Goal: Transaction & Acquisition: Obtain resource

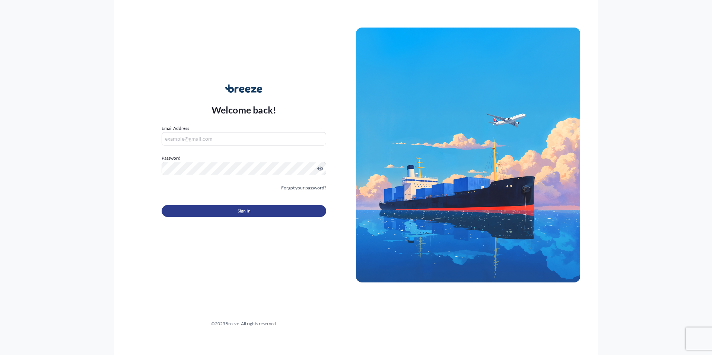
type input "[PERSON_NAME][EMAIL_ADDRESS][DOMAIN_NAME]"
click at [260, 209] on button "Sign In" at bounding box center [244, 211] width 165 height 12
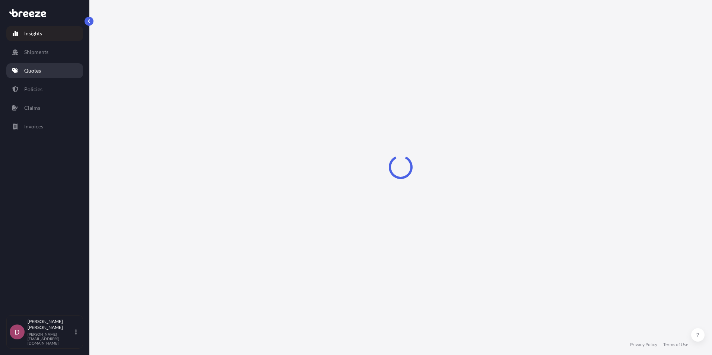
click at [41, 76] on link "Quotes" at bounding box center [44, 70] width 77 height 15
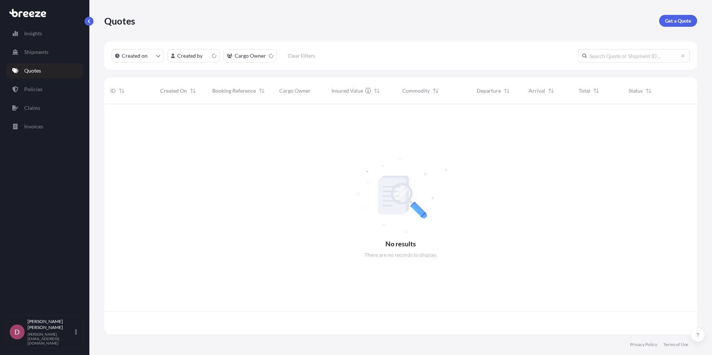
scroll to position [229, 587]
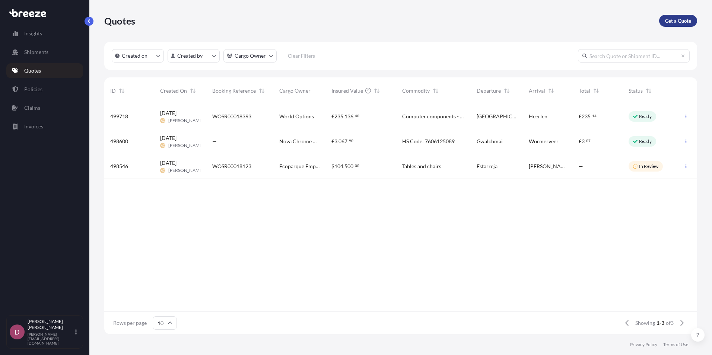
click at [683, 19] on p "Get a Quote" at bounding box center [678, 20] width 26 height 7
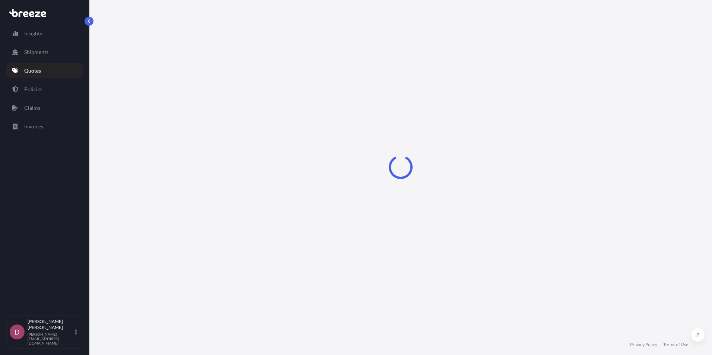
select select "Sea"
select select "1"
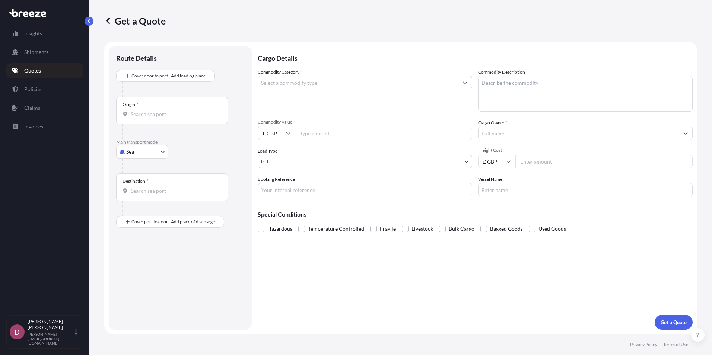
click at [161, 149] on body "Insights Shipments Quotes Policies Claims Invoices D [PERSON_NAME] [PERSON_NAME…" at bounding box center [356, 177] width 712 height 355
click at [150, 200] on div "Road" at bounding box center [142, 197] width 46 height 13
select select "Road"
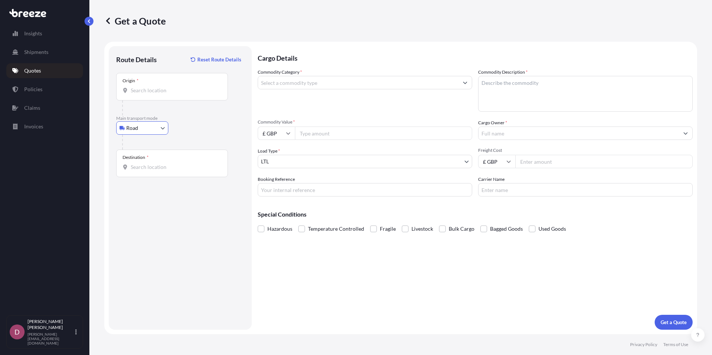
click at [173, 89] on input "Origin *" at bounding box center [175, 90] width 88 height 7
drag, startPoint x: 163, startPoint y: 92, endPoint x: 169, endPoint y: 100, distance: 10.6
click at [163, 92] on input "Origin * Please select an origin" at bounding box center [175, 90] width 88 height 7
paste input "CH6 5EX"
click at [193, 118] on div "Flint CH6 5EX , [GEOGRAPHIC_DATA]" at bounding box center [189, 115] width 141 height 18
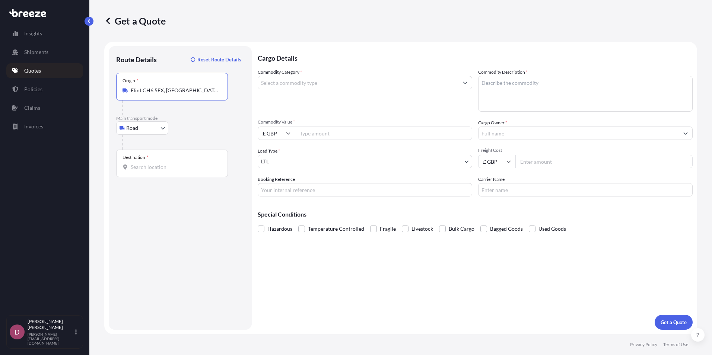
type input "Flint CH6 5EX, [GEOGRAPHIC_DATA]"
click at [165, 171] on div "Destination *" at bounding box center [172, 164] width 112 height 28
click at [165, 171] on input "Destination *" at bounding box center [175, 166] width 88 height 7
paste input "R93 A003"
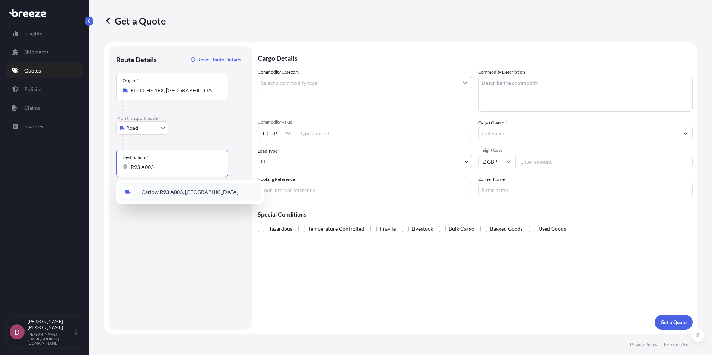
click at [185, 195] on span "Carlow, [GEOGRAPHIC_DATA] , [GEOGRAPHIC_DATA]" at bounding box center [189, 191] width 97 height 7
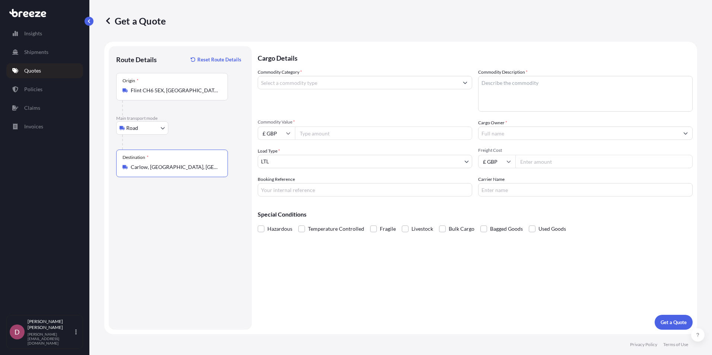
type input "Carlow, [GEOGRAPHIC_DATA], [GEOGRAPHIC_DATA]"
click at [329, 80] on input "Commodity Category *" at bounding box center [358, 82] width 200 height 13
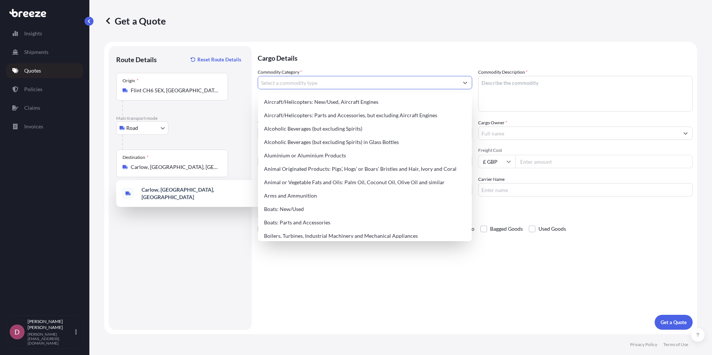
paste input "8310000000"
type input "8310000000"
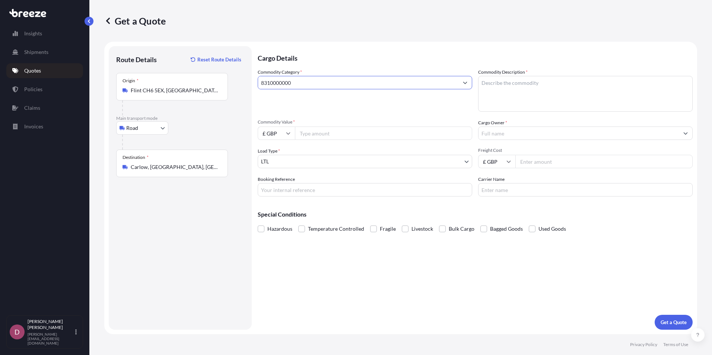
drag, startPoint x: 334, startPoint y: 87, endPoint x: 255, endPoint y: 84, distance: 79.0
click at [255, 84] on form "Route Details Reset Route Details Place of loading Road Road Rail Origin * [GEO…" at bounding box center [400, 188] width 593 height 293
click at [307, 78] on input "Commodity Category *" at bounding box center [358, 82] width 200 height 13
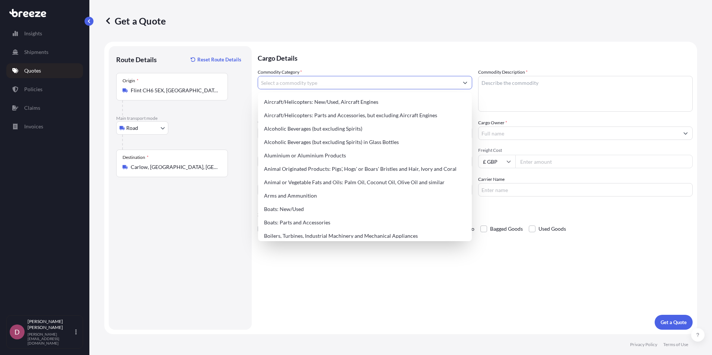
paste input "Sign-plates, nameplates, address-plates and similar plates, numbers, letters an…"
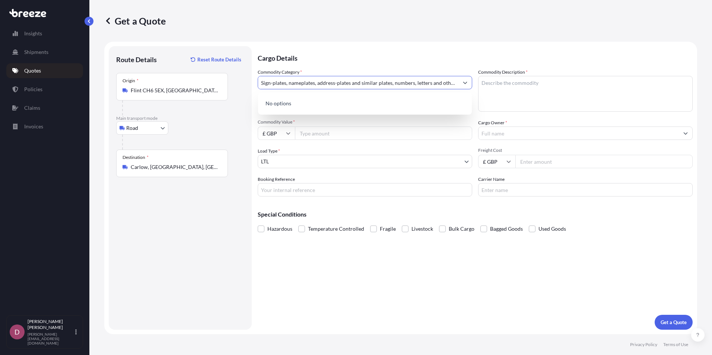
scroll to position [0, 50]
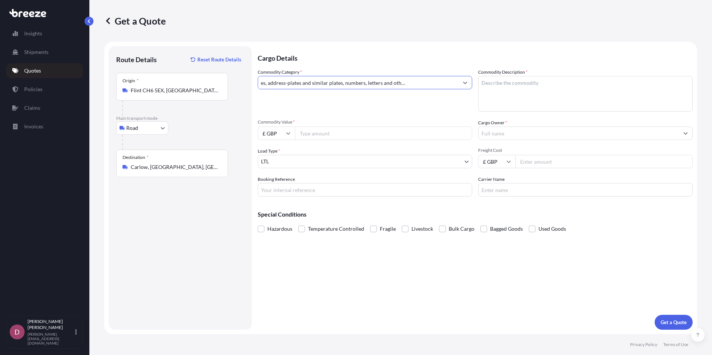
type input "Sign-plates, nameplates, address-plates and similar plates, numbers, letters an…"
click at [421, 103] on div "Commodity Category * Sign-plates, nameplates, address-plates and similar plates…" at bounding box center [365, 89] width 214 height 43
click at [470, 83] on button "Show suggestions" at bounding box center [464, 82] width 13 height 13
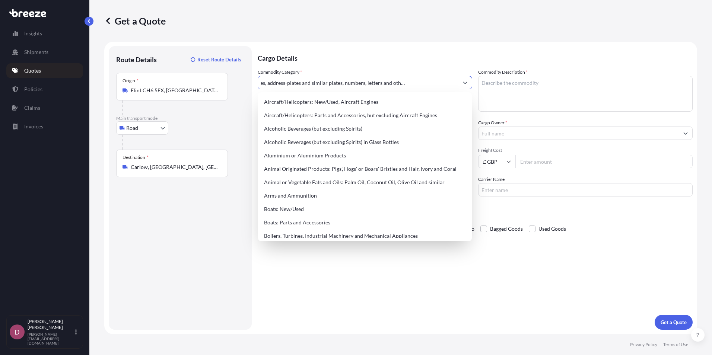
click at [438, 84] on input "Sign-plates, nameplates, address-plates and similar plates, numbers, letters an…" at bounding box center [358, 82] width 200 height 13
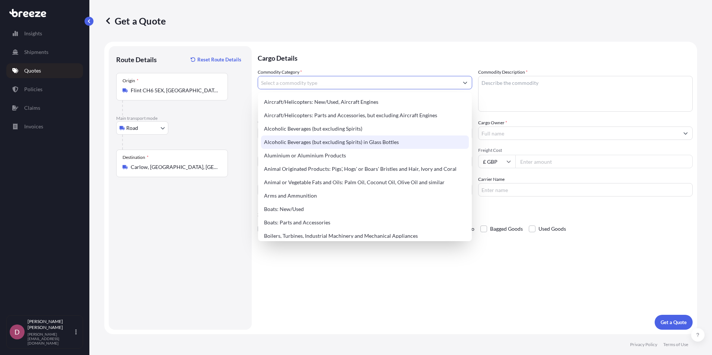
type input "S"
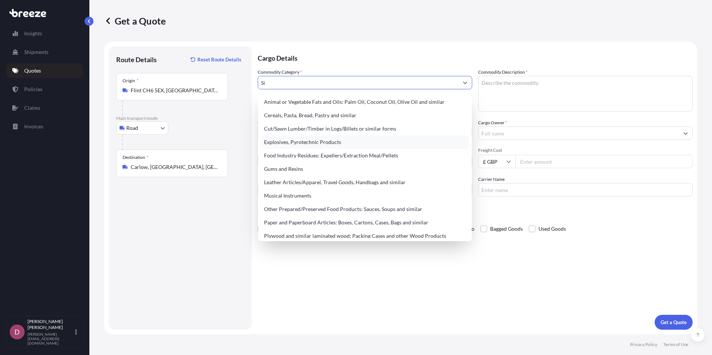
type input "S"
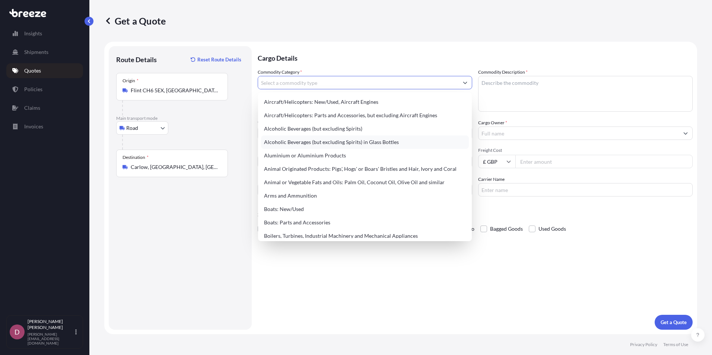
type input "M"
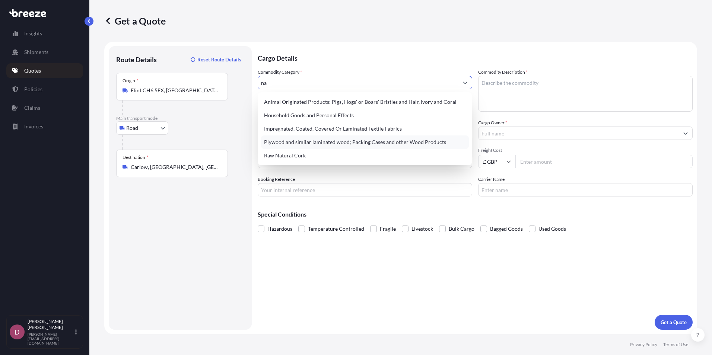
type input "n"
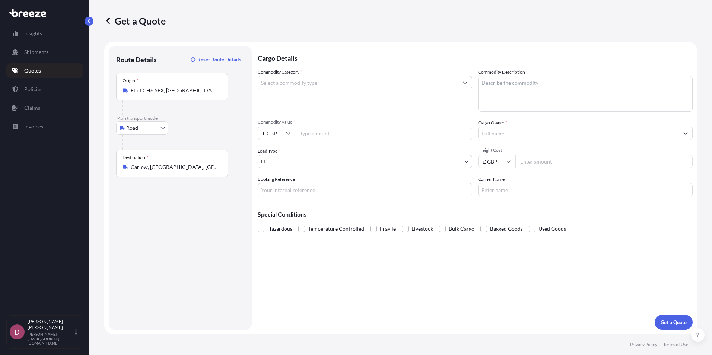
click at [342, 85] on input "Commodity Category *" at bounding box center [358, 82] width 200 height 13
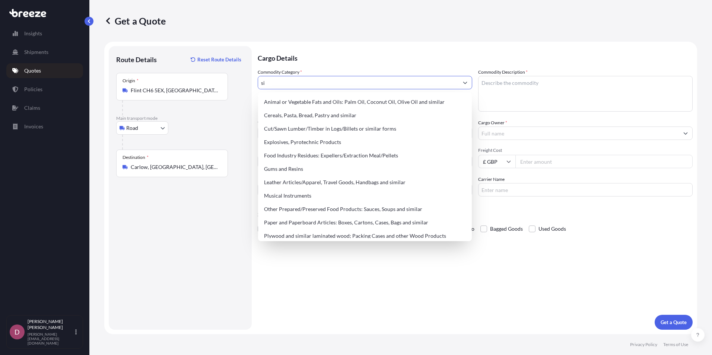
type input "s"
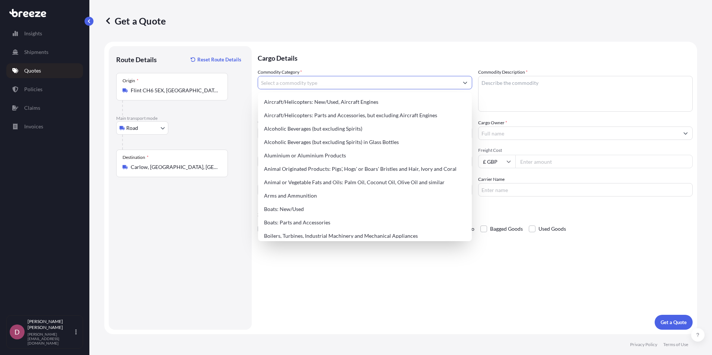
type input "s"
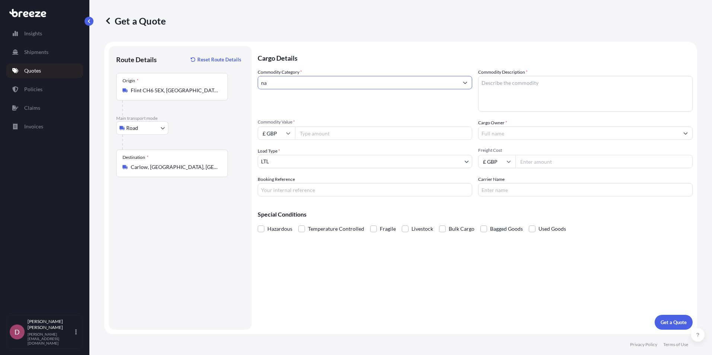
type input "n"
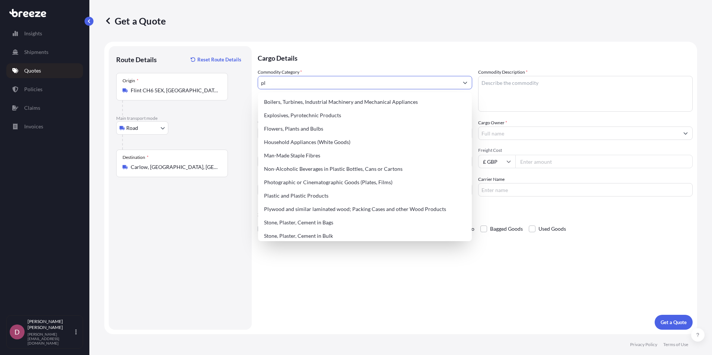
type input "p"
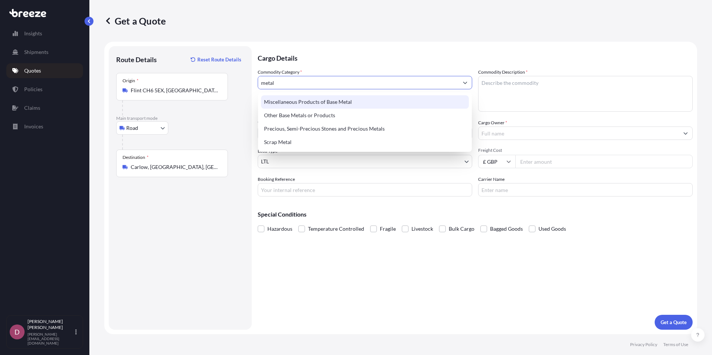
click at [316, 100] on div "Miscellaneous Products of Base Metal" at bounding box center [365, 101] width 208 height 13
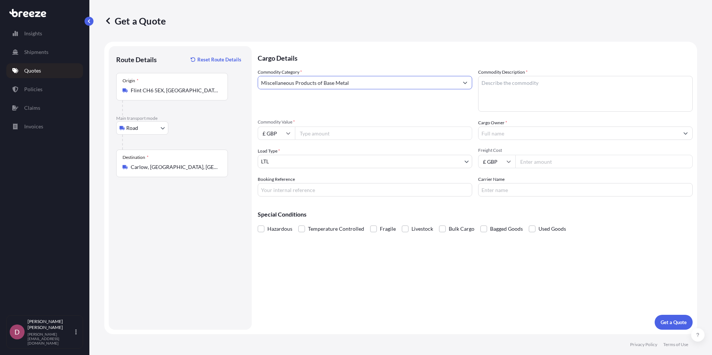
type input "Miscellaneous Products of Base Metal"
click at [395, 95] on div "Commodity Category * Miscellaneous Products of Base Metal" at bounding box center [365, 89] width 214 height 43
click at [319, 133] on input "Commodity Value *" at bounding box center [383, 133] width 177 height 13
click at [500, 88] on textarea "Commodity Description *" at bounding box center [585, 94] width 214 height 36
paste textarea "Sign-plates, nameplates, address-plates and similar plates, numbers, letters an…"
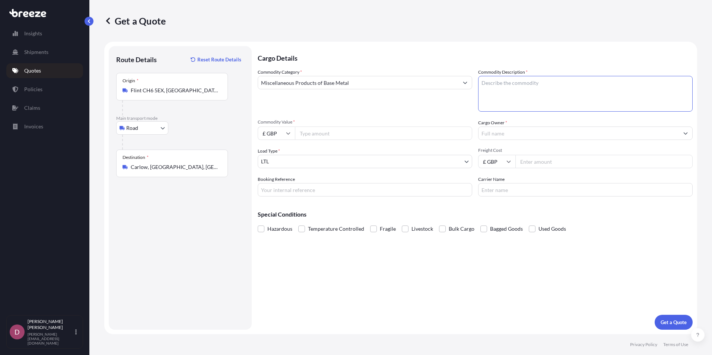
type textarea "Sign-plates, nameplates, address-plates and similar plates, numbers, letters an…"
drag, startPoint x: 546, startPoint y: 93, endPoint x: 373, endPoint y: 62, distance: 175.2
click at [374, 62] on div "Cargo Details Commodity Category * Miscellaneous Products of Base Metal Commodi…" at bounding box center [475, 188] width 435 height 284
click at [496, 83] on textarea "Commodity Description *" at bounding box center [585, 94] width 214 height 36
paste textarea "8310000000"
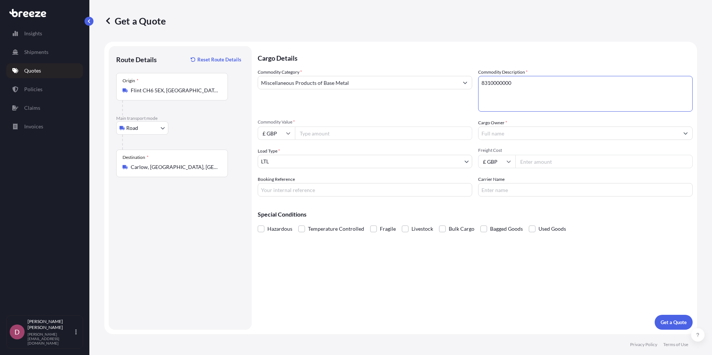
click at [499, 93] on textarea "8310000000" at bounding box center [585, 94] width 214 height 36
paste textarea "Sign-plates, nameplates, address-plates and similar plates, numbers, letters an…"
type textarea "8310000000 Sign-plates, nameplates, address-plates and similar plates, numbers,…"
click at [331, 132] on input "Commodity Value *" at bounding box center [383, 133] width 177 height 13
click at [332, 136] on input "Commodity Value *" at bounding box center [383, 133] width 177 height 13
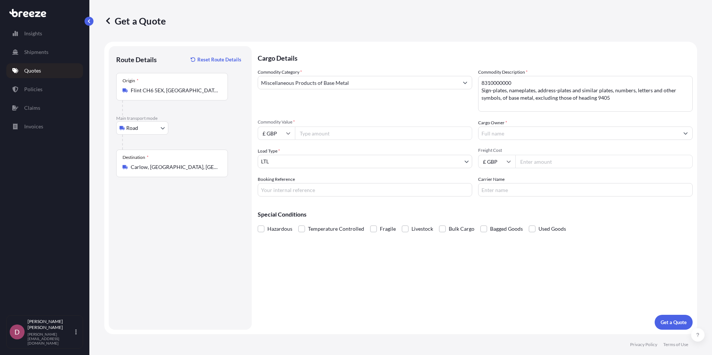
paste input "60424"
type input "60424"
click at [344, 142] on div "Commodity Category * Miscellaneous Products of Base Metal Commodity Description…" at bounding box center [475, 132] width 435 height 128
click at [324, 164] on body "Insights Shipments Quotes Policies Claims Invoices D [PERSON_NAME] [PERSON_NAME…" at bounding box center [356, 177] width 712 height 355
click at [323, 163] on body "Insights Shipments Quotes Policies Claims Invoices D [PERSON_NAME] [PERSON_NAME…" at bounding box center [356, 177] width 712 height 355
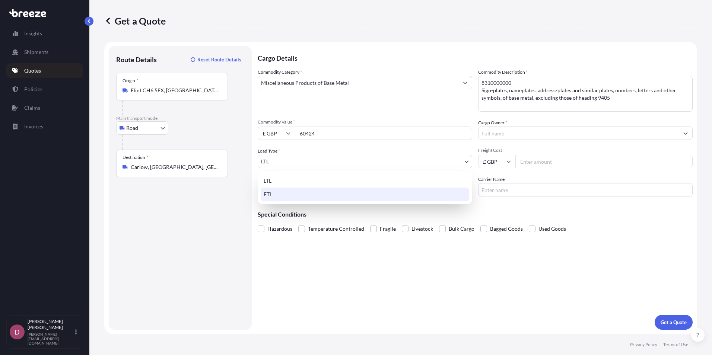
click at [303, 196] on div "FTL" at bounding box center [365, 194] width 208 height 13
select select "2"
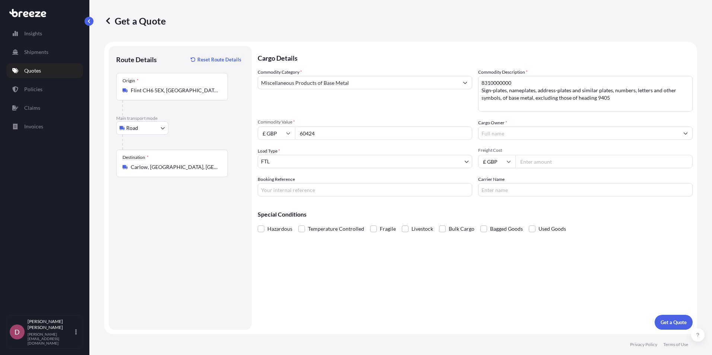
click at [323, 190] on input "Booking Reference" at bounding box center [365, 189] width 214 height 13
type input "[PERSON_NAME] - IS Group"
click at [512, 130] on input "Cargo Owner *" at bounding box center [578, 133] width 200 height 13
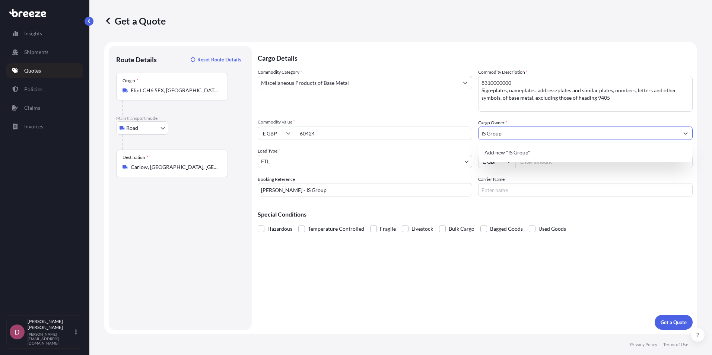
click at [487, 132] on input "IS Group" at bounding box center [578, 133] width 200 height 13
click at [534, 153] on div "Add new "ISGroup"" at bounding box center [585, 152] width 208 height 13
click at [686, 131] on icon "Show suggestions" at bounding box center [685, 133] width 4 height 4
click at [623, 153] on div "Add new "ISGroup"" at bounding box center [585, 152] width 208 height 13
type input "ISGroup"
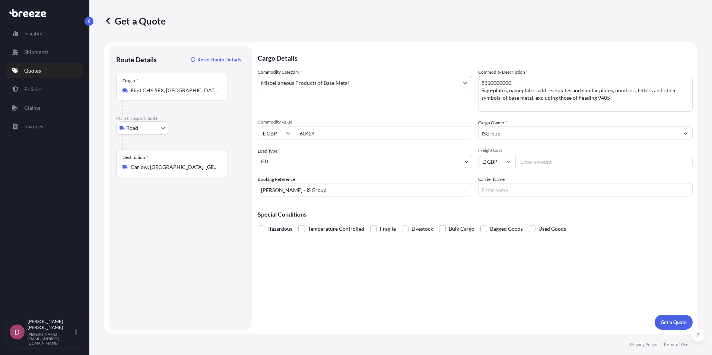
drag, startPoint x: 560, startPoint y: 207, endPoint x: 537, endPoint y: 191, distance: 28.0
click at [559, 207] on div "Special Conditions Hazardous Temperature Controlled Fragile Livestock Bulk Carg…" at bounding box center [475, 218] width 435 height 32
click at [508, 127] on input "ISGroup" at bounding box center [578, 133] width 200 height 13
click at [512, 121] on div "Cargo Owner * ISGroup" at bounding box center [585, 129] width 214 height 21
click at [510, 131] on input "ISGroup" at bounding box center [578, 133] width 200 height 13
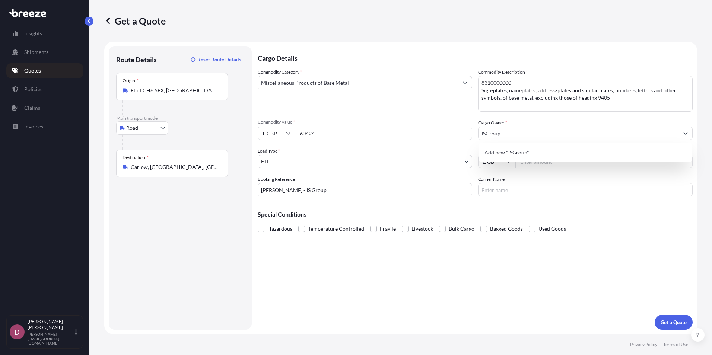
click at [512, 202] on div "Cargo Details Commodity Category * Miscellaneous Products of Base Metal Commodi…" at bounding box center [475, 188] width 435 height 284
click at [303, 279] on div "Cargo Details Commodity Category * Miscellaneous Products of Base Metal Commodi…" at bounding box center [475, 188] width 435 height 284
click at [540, 166] on input "Freight Cost" at bounding box center [603, 161] width 177 height 13
type input "2100"
click at [532, 193] on input "Carrier Name" at bounding box center [585, 189] width 214 height 13
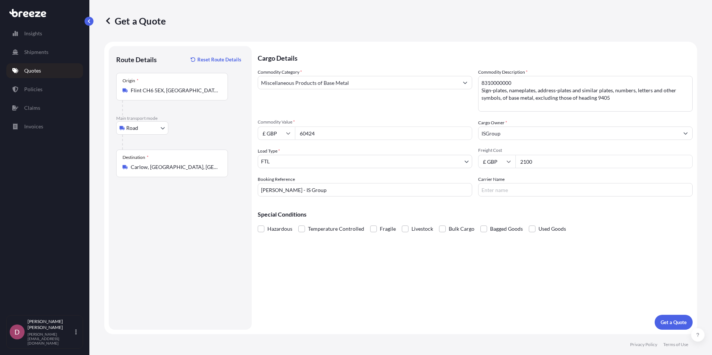
click at [515, 189] on input "Carrier Name" at bounding box center [585, 189] width 214 height 13
type input "ASAP Cargo"
click at [667, 319] on p "Get a Quote" at bounding box center [673, 322] width 26 height 7
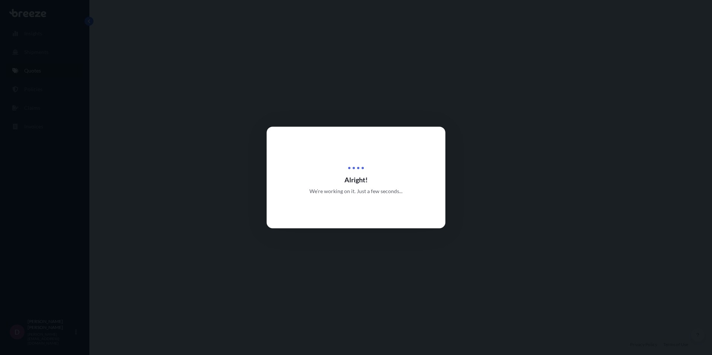
select select "Road"
select select "2"
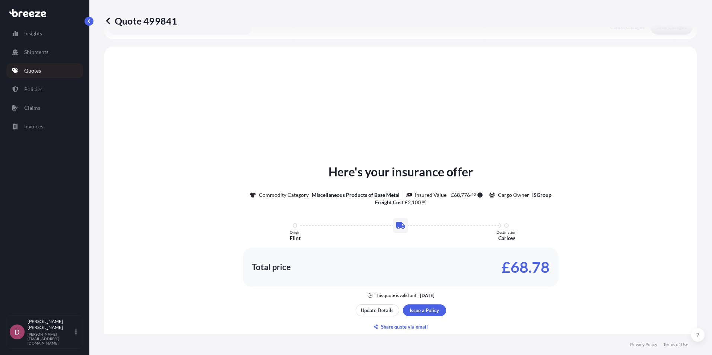
scroll to position [224, 0]
